Goal: Go to known website: Go to known website

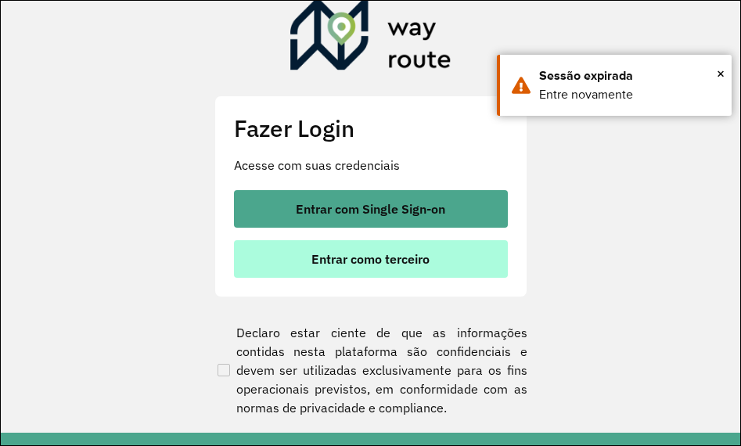
click at [349, 260] on span "Entrar como terceiro" at bounding box center [370, 259] width 118 height 13
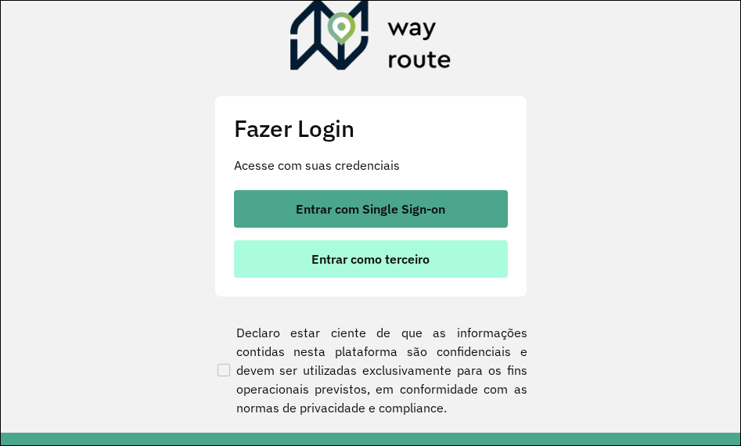
click at [410, 257] on span "Entrar como terceiro" at bounding box center [370, 259] width 118 height 13
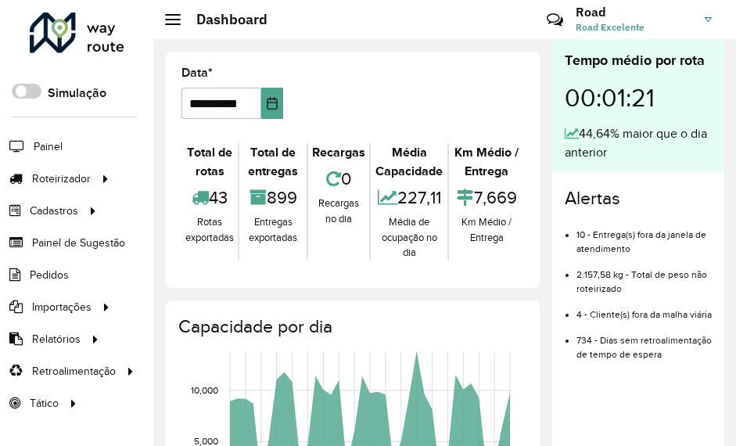
click at [615, 14] on h3 "Road" at bounding box center [634, 12] width 117 height 15
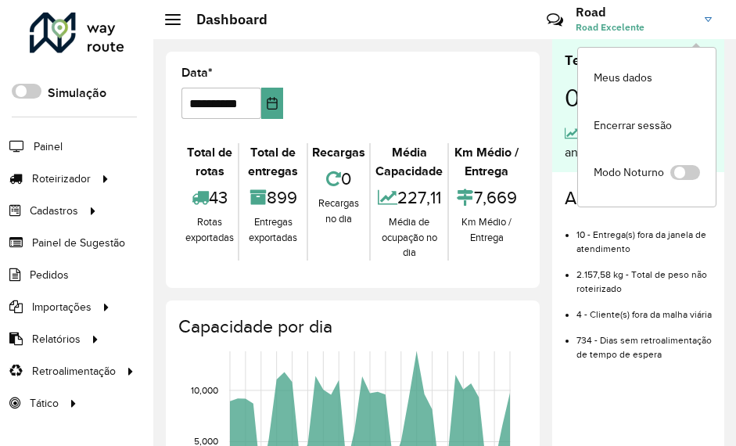
click at [612, 13] on h3 "Road" at bounding box center [634, 12] width 117 height 15
